Goal: Task Accomplishment & Management: Use online tool/utility

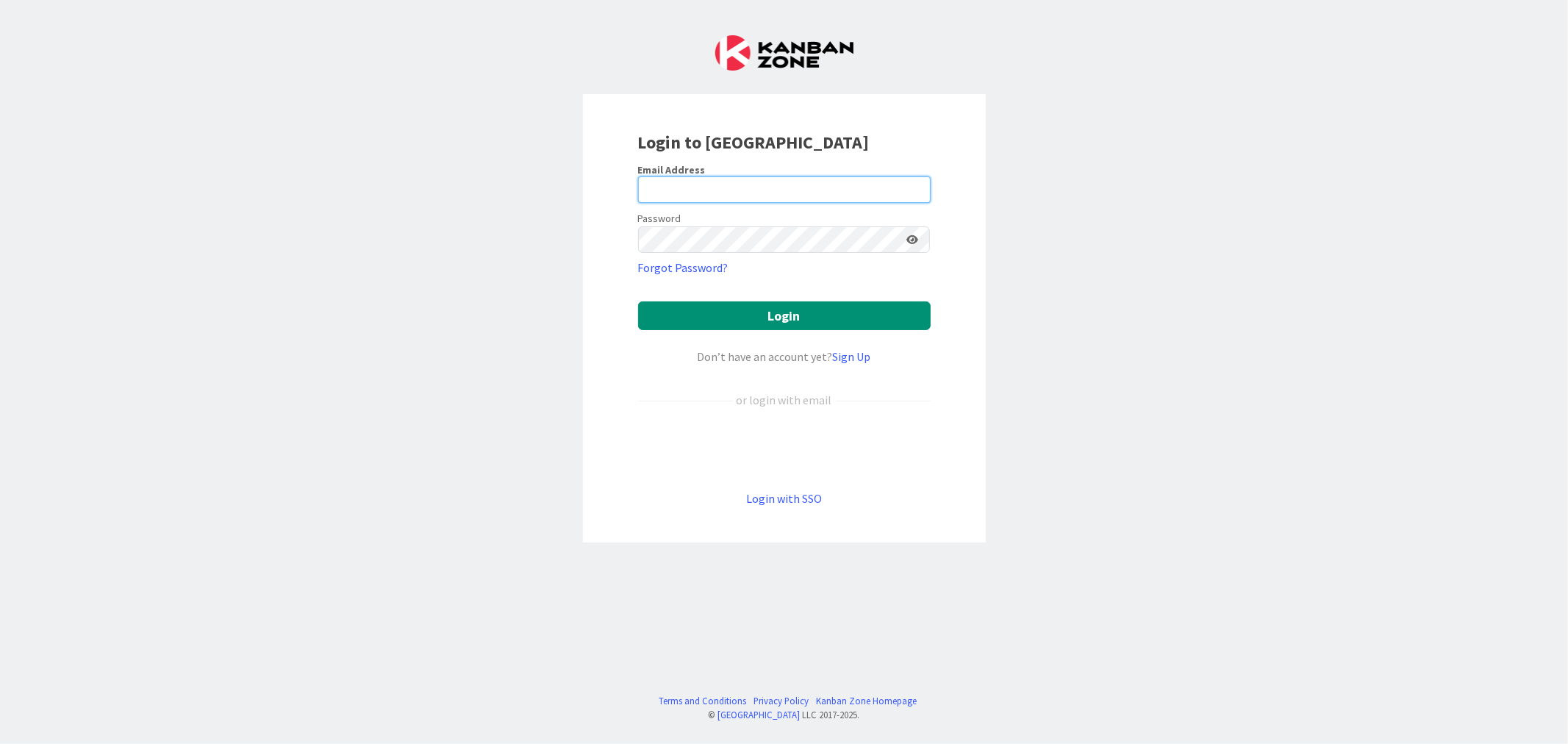
click at [724, 199] on input "email" at bounding box center [784, 189] width 293 height 26
click at [717, 187] on input "email" at bounding box center [784, 189] width 293 height 26
paste input "[EMAIL_ADDRESS][PERSON_NAME][DOMAIN_NAME]"
type input "[EMAIL_ADDRESS][PERSON_NAME][DOMAIN_NAME]"
click at [864, 275] on form "Email Address [EMAIL_ADDRESS][PERSON_NAME][DOMAIN_NAME] Password Forgot Passwor…" at bounding box center [784, 335] width 293 height 344
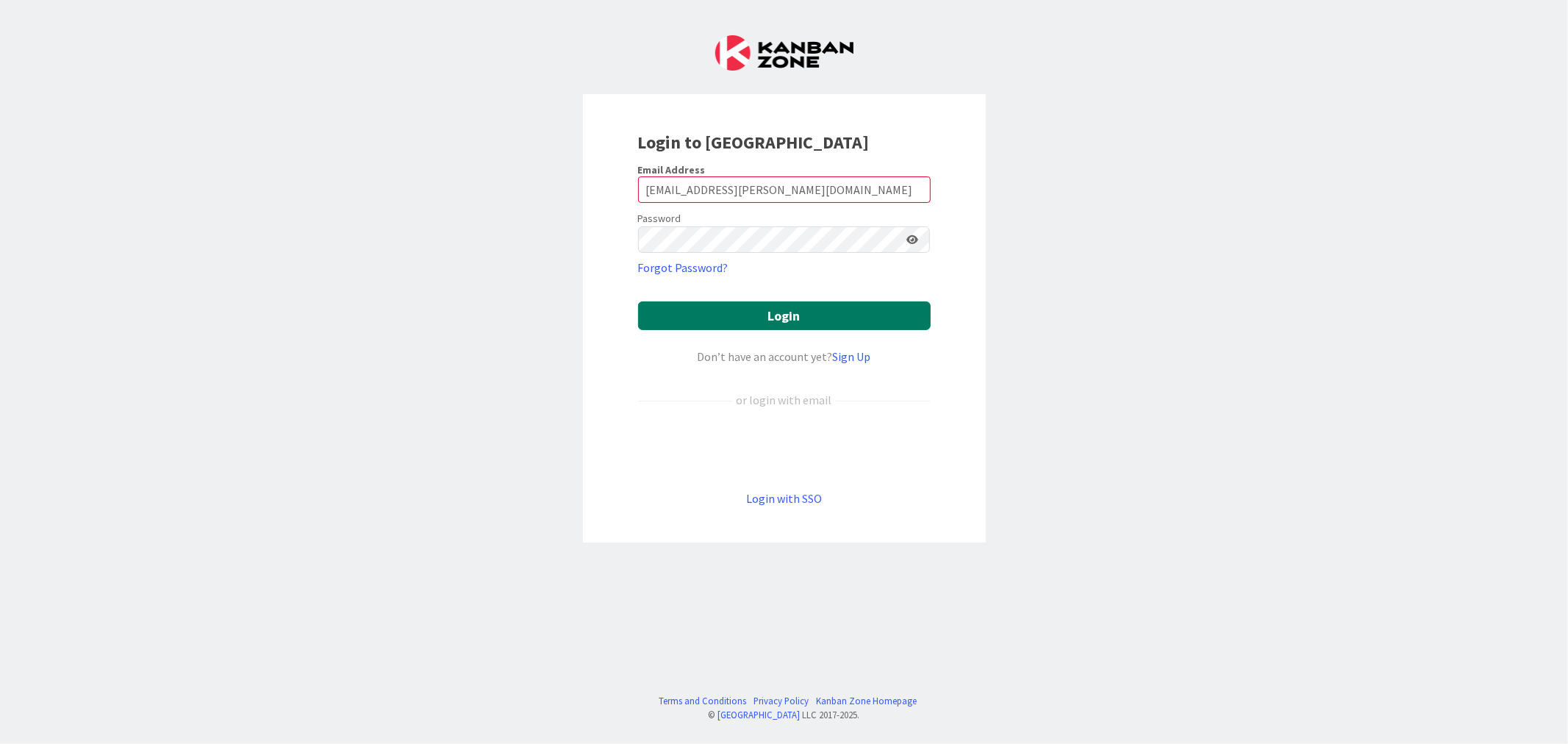
click at [827, 312] on button "Login" at bounding box center [784, 315] width 293 height 29
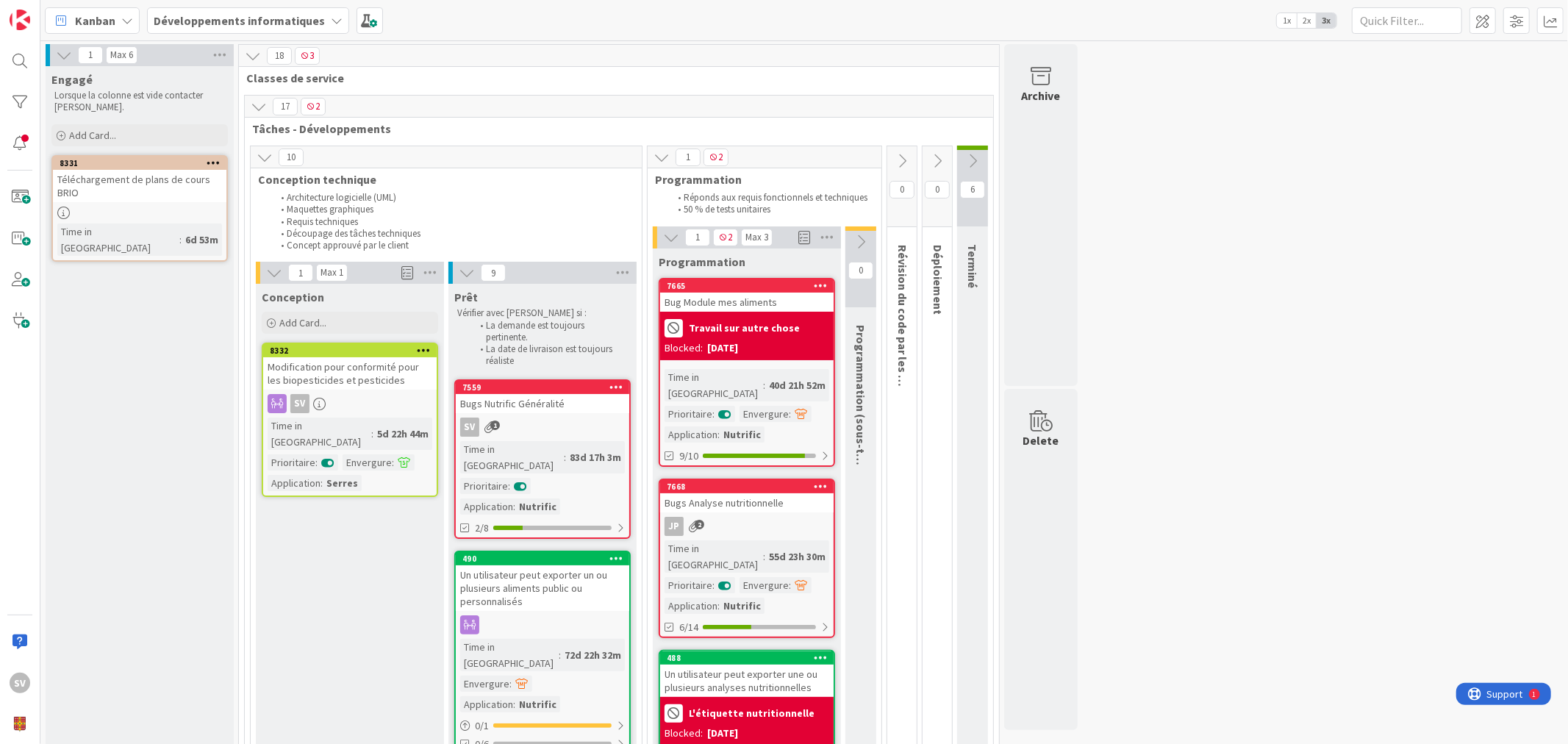
click at [774, 290] on div "7665" at bounding box center [747, 285] width 173 height 13
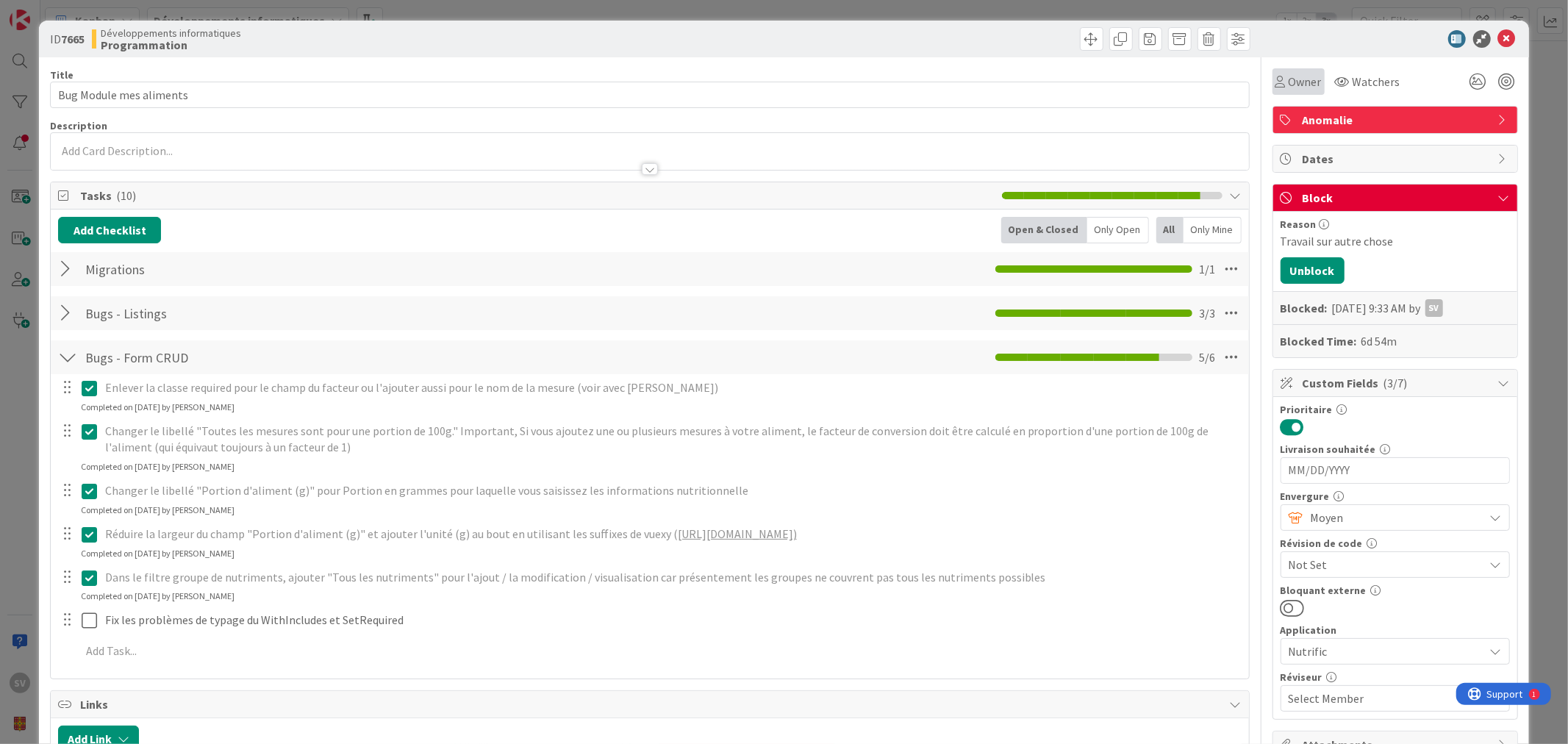
click at [1290, 81] on span "Owner" at bounding box center [1305, 82] width 33 height 18
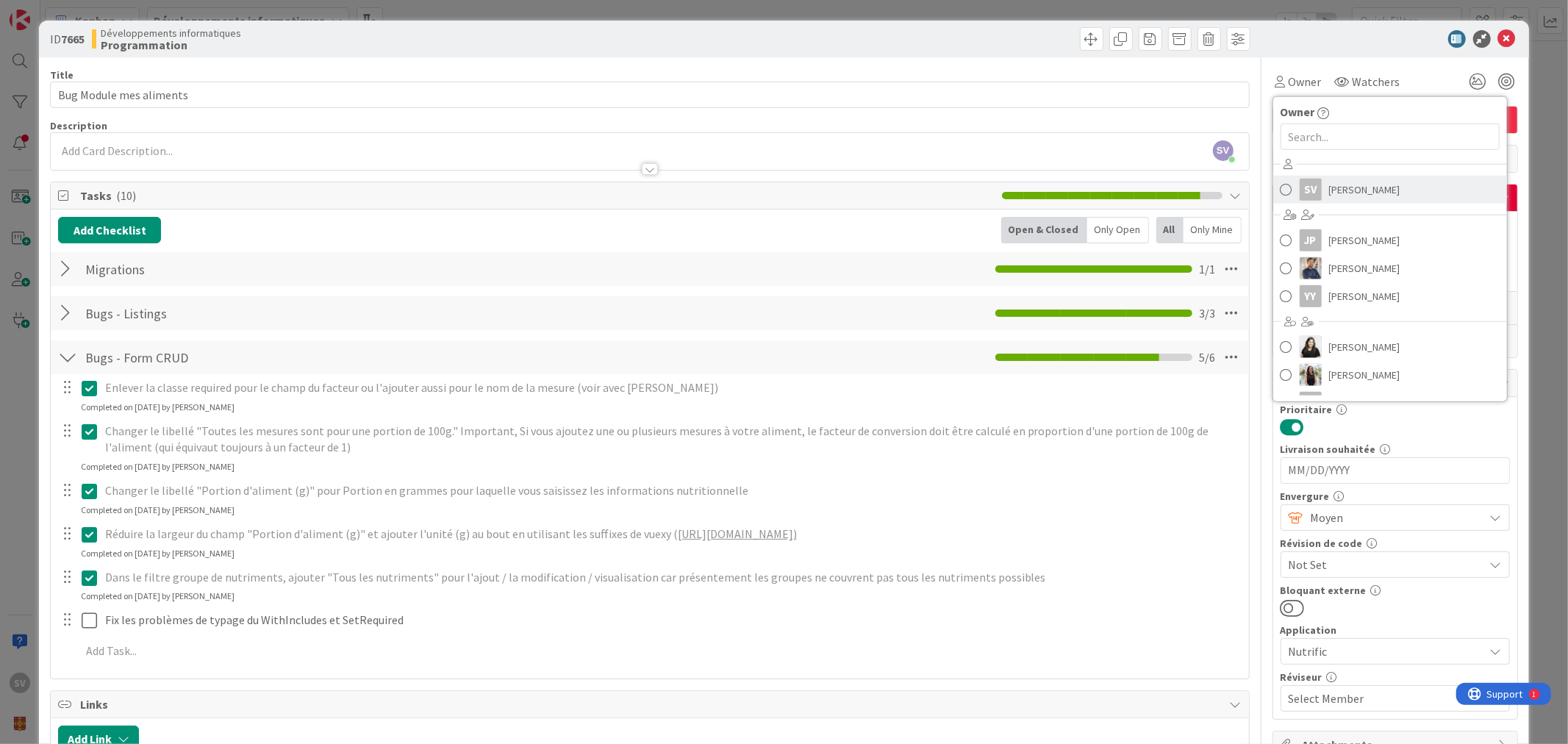
click at [1381, 186] on span "[PERSON_NAME]" at bounding box center [1365, 189] width 71 height 22
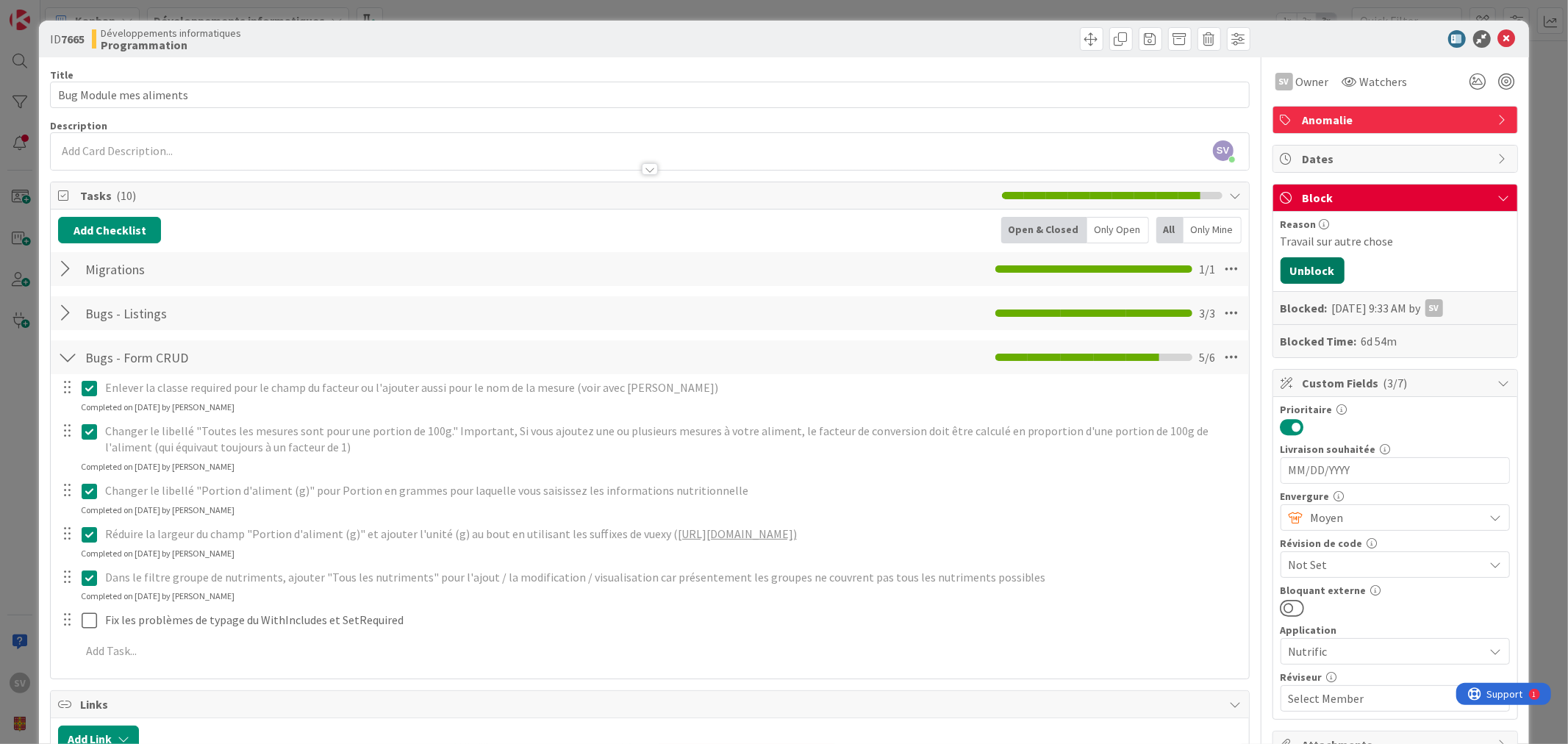
click at [1312, 265] on button "Unblock" at bounding box center [1313, 271] width 64 height 26
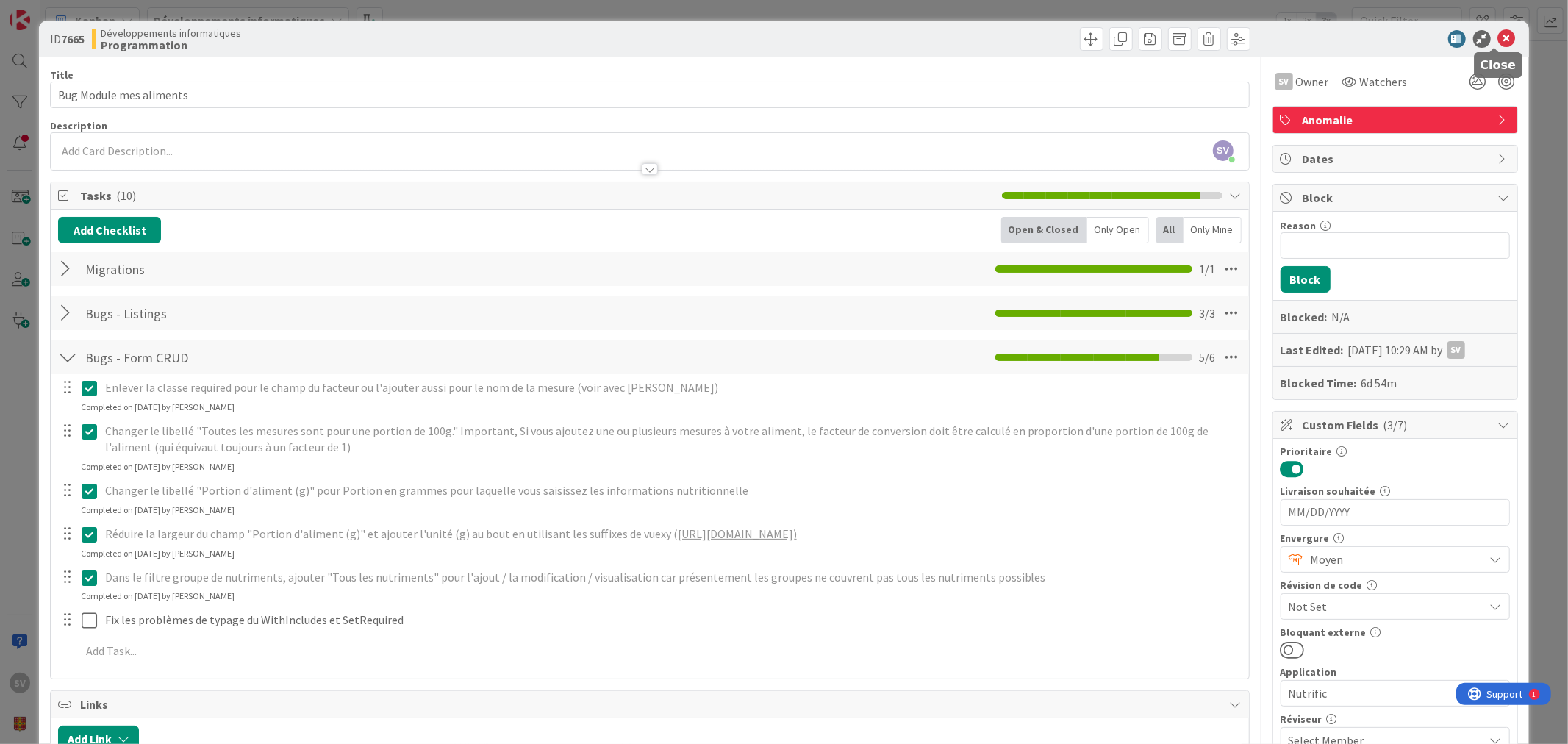
click at [1500, 34] on icon at bounding box center [1507, 39] width 18 height 18
